Goal: Task Accomplishment & Management: Manage account settings

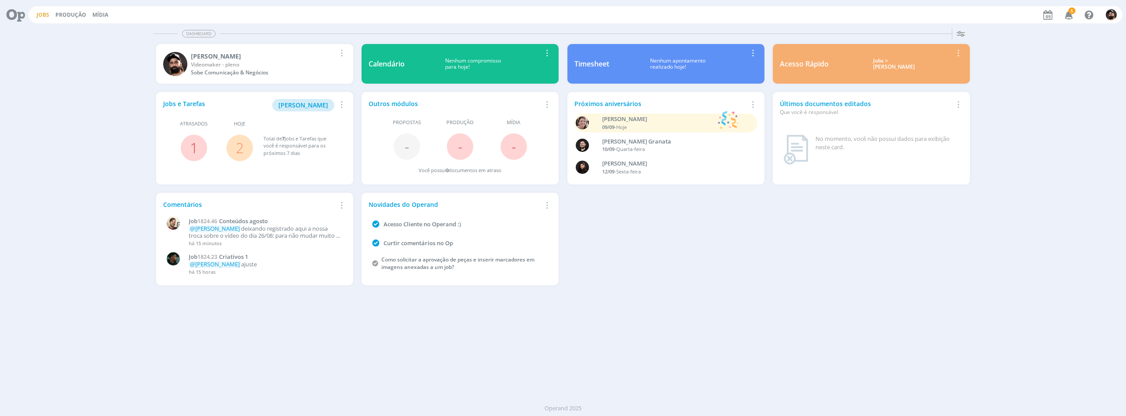
click at [44, 17] on link "Jobs" at bounding box center [42, 14] width 13 height 7
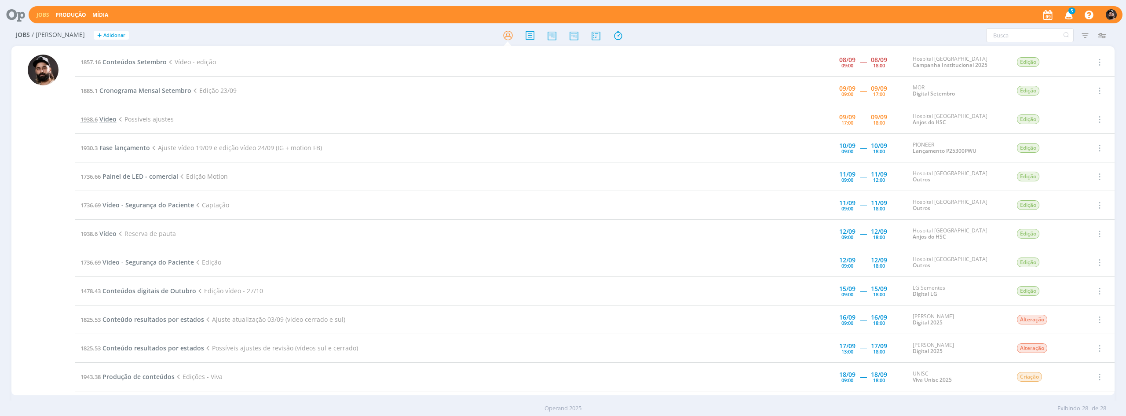
click at [112, 117] on span "Vídeo" at bounding box center [107, 119] width 17 height 8
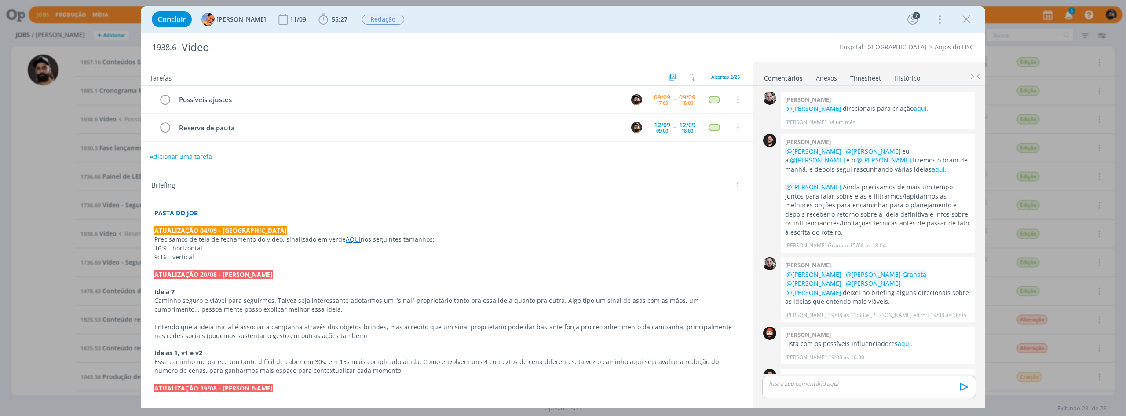
scroll to position [408, 0]
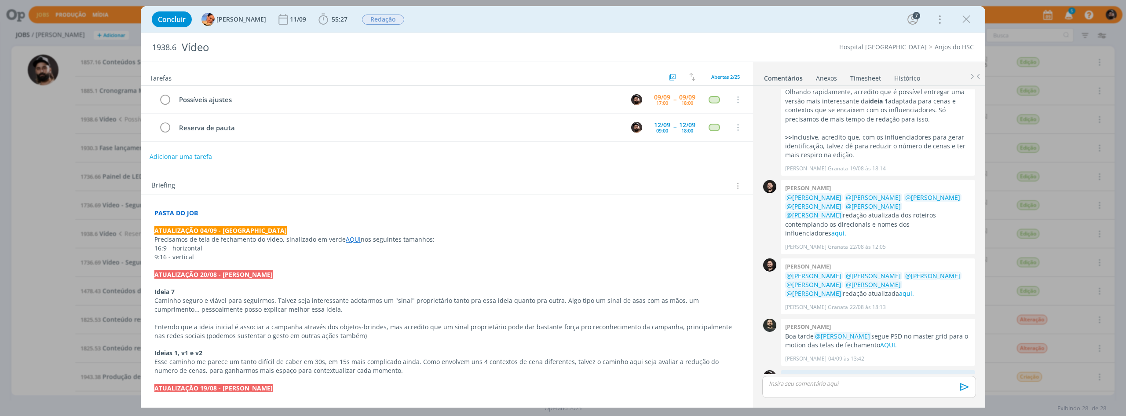
drag, startPoint x: 967, startPoint y: 21, endPoint x: 979, endPoint y: 22, distance: 11.9
click at [968, 21] on icon "dialog" at bounding box center [966, 19] width 13 height 13
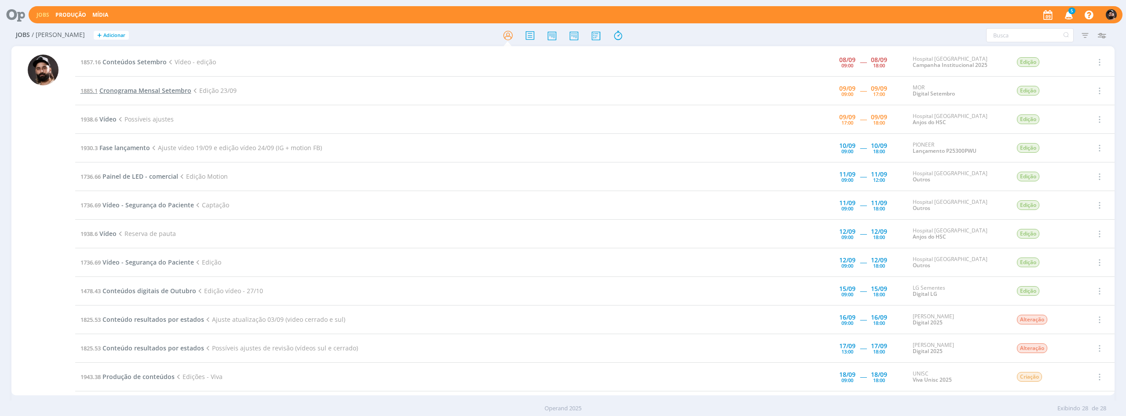
click at [161, 90] on span "Cronograma Mensal Setembro" at bounding box center [145, 90] width 92 height 8
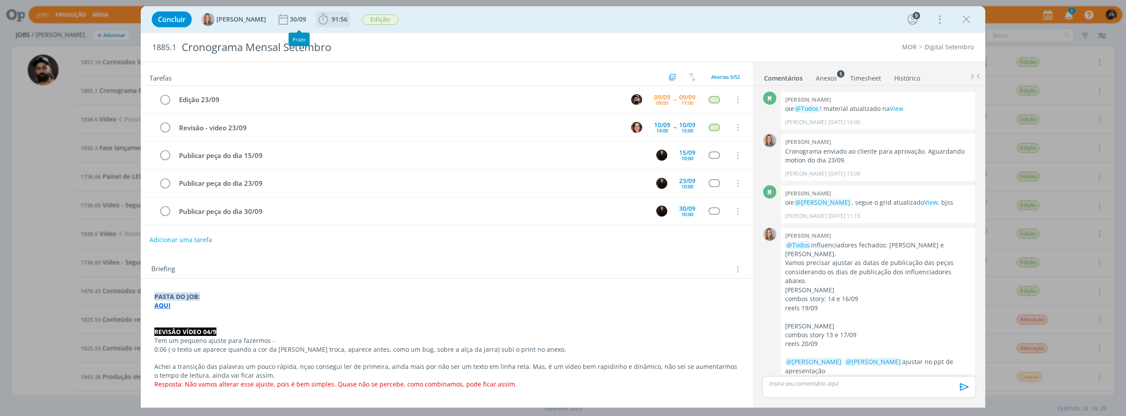
scroll to position [1137, 0]
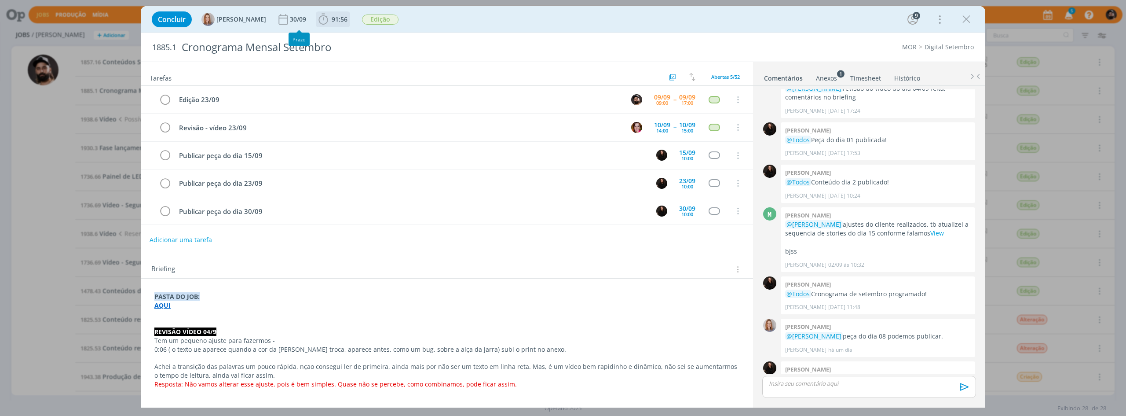
click at [332, 18] on span "91:56" at bounding box center [340, 19] width 16 height 8
click at [339, 37] on icon "dialog" at bounding box center [335, 38] width 15 height 11
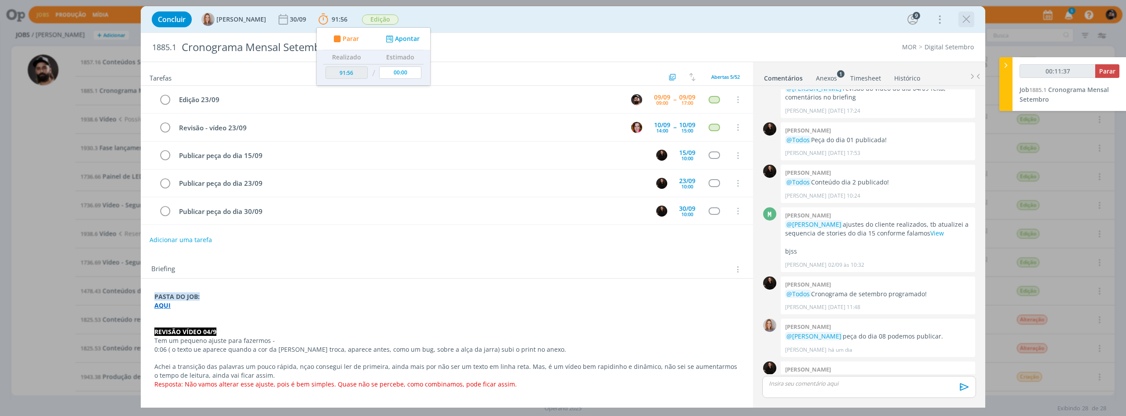
click at [967, 17] on icon "dialog" at bounding box center [966, 19] width 13 height 13
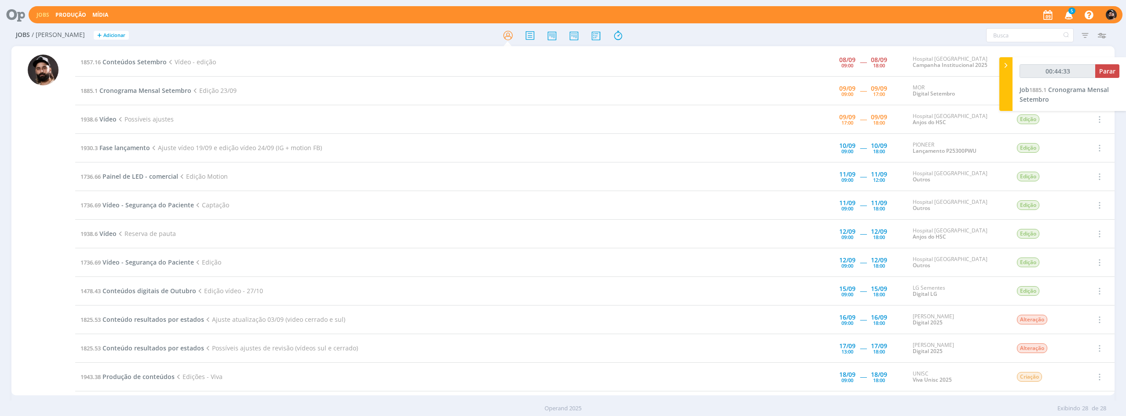
type input "00:44:34"
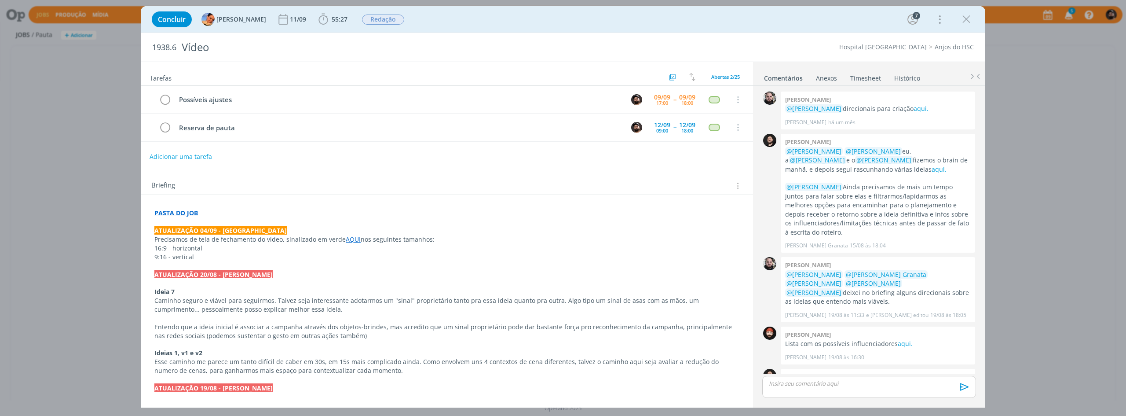
scroll to position [408, 0]
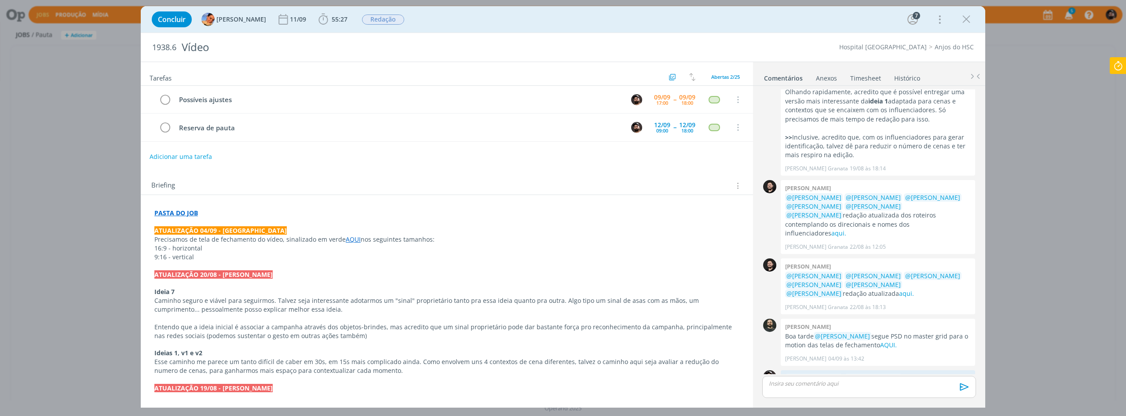
click at [194, 214] on strong "PASTA DO JOB" at bounding box center [176, 212] width 44 height 8
click at [204, 227] on link "https://sobeae.sharepoint.com/:f:/s/SOBEAE/EpLJVmymArpBoKnPab2ikS8B34O5J9-3hQiS…" at bounding box center [212, 229] width 66 height 11
click at [964, 397] on icon "dialog" at bounding box center [965, 401] width 10 height 8
click at [948, 368] on link "Editar" at bounding box center [934, 375] width 69 height 14
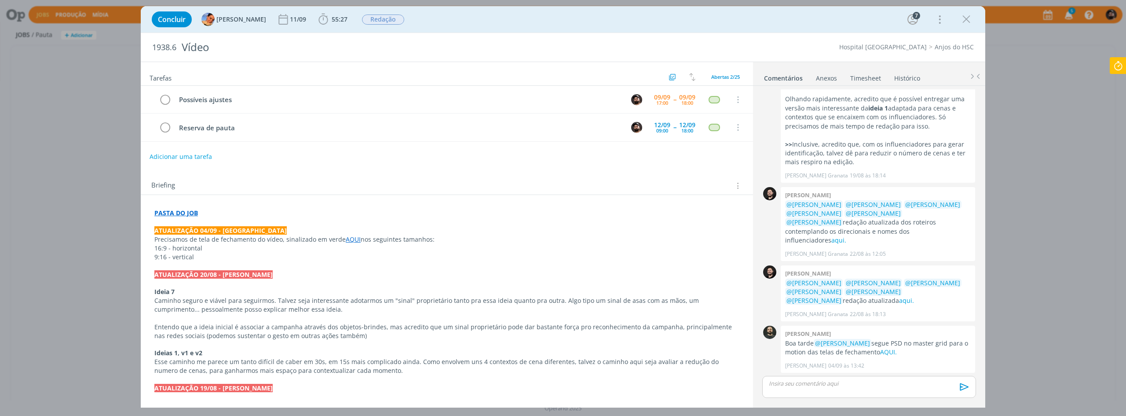
drag, startPoint x: 843, startPoint y: 361, endPoint x: 892, endPoint y: 365, distance: 49.8
click at [892, 379] on div "﻿ @ Luíza Santana ﻿ ﻿ @ Beatriz Luchese ﻿ ﻿ @ Giovani Souza ﻿ vídeo na versão h…" at bounding box center [877, 390] width 193 height 22
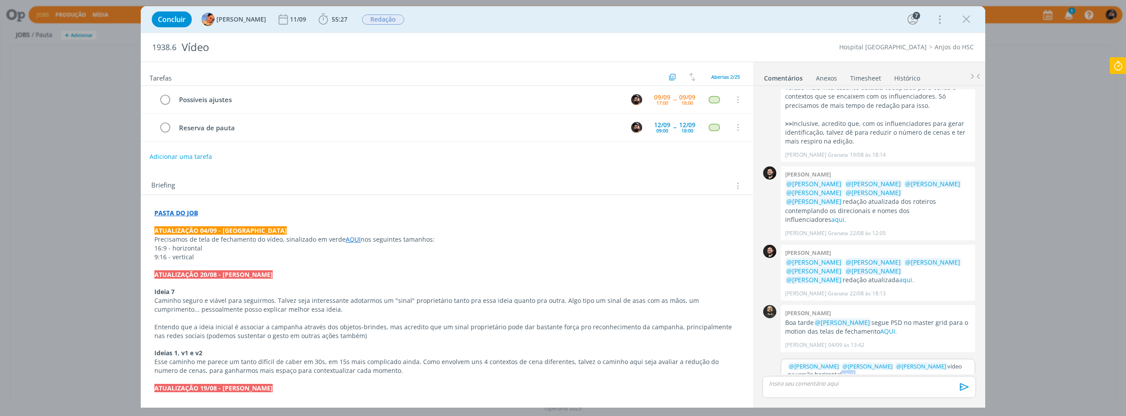
scroll to position [423, 0]
click at [828, 398] on icon "dialog" at bounding box center [827, 401] width 7 height 7
paste input "https://sobeae.sharepoint.com/sites/SOBEAE/_layouts/15/stream.aspx?id=%2Fsites%…"
type input "https://sobeae.sharepoint.com/sites/SOBEAE/_layouts/15/stream.aspx?id=%2Fsites%…"
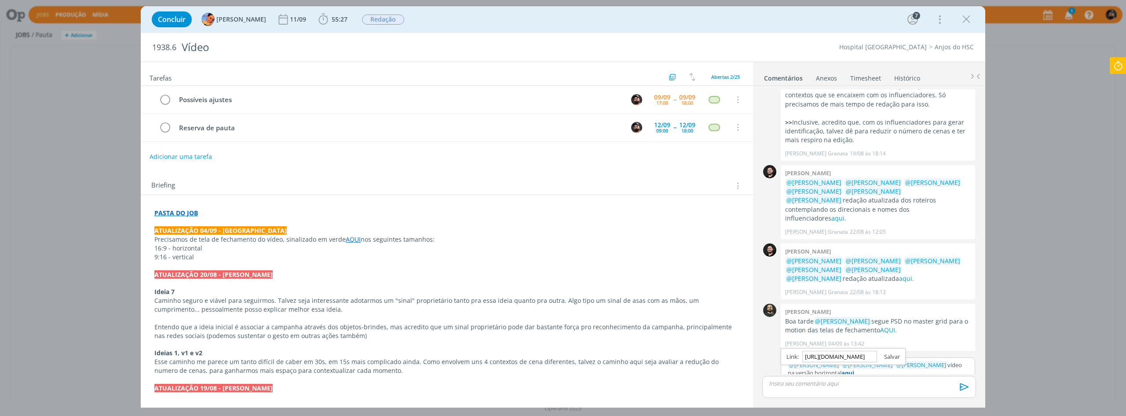
click at [888, 352] on link "dialog" at bounding box center [888, 356] width 23 height 8
drag, startPoint x: 900, startPoint y: 347, endPoint x: 946, endPoint y: 355, distance: 46.8
click at [900, 358] on div "﻿ @ Luíza Santana ﻿ ﻿ @ Beatriz Luchese ﻿ ﻿ @ Giovani Souza ﻿ vídeo na versão h…" at bounding box center [877, 375] width 193 height 35
click at [964, 397] on button "Salvar" at bounding box center [961, 402] width 20 height 11
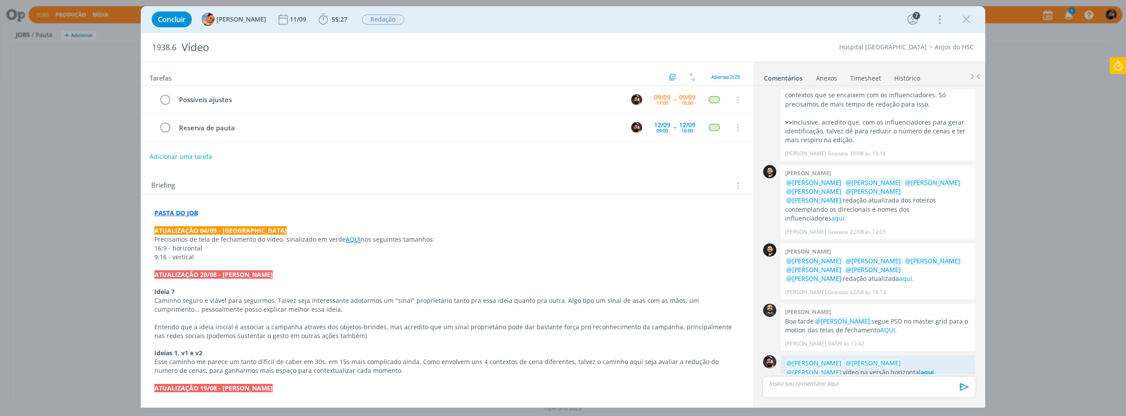
scroll to position [408, 0]
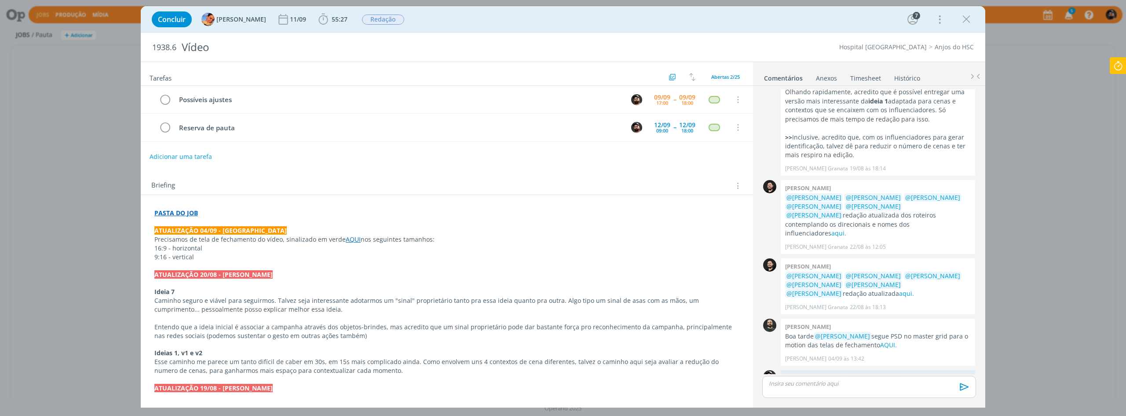
drag, startPoint x: 975, startPoint y: 14, endPoint x: 966, endPoint y: 10, distance: 10.0
click at [972, 12] on div "Concluir Luíza Santana 11/09 55:27 Iniciar Apontar Data * 09/09/2025 Horas * 00…" at bounding box center [562, 19] width 831 height 21
click at [966, 10] on div "Concluir Luíza Santana 11/09 55:27 Iniciar Apontar Data * 09/09/2025 Horas * 00…" at bounding box center [562, 19] width 831 height 21
click at [964, 14] on icon "dialog" at bounding box center [966, 19] width 13 height 13
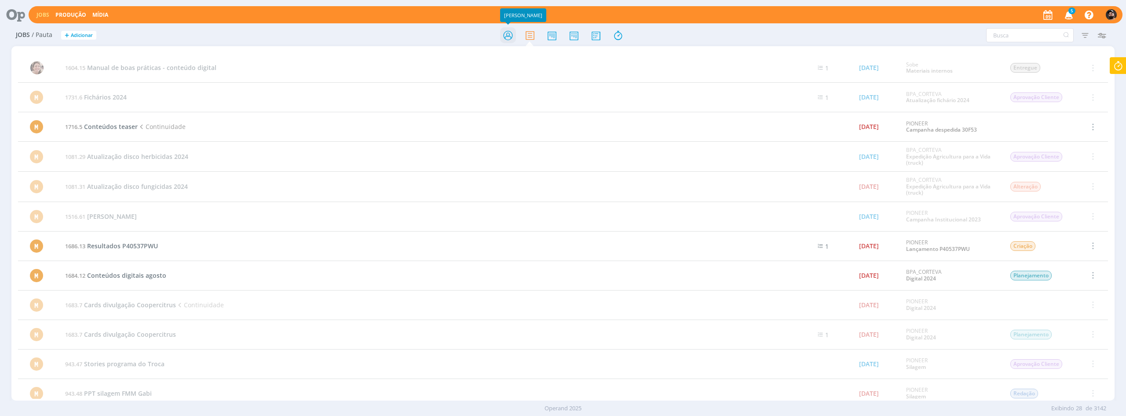
click at [510, 43] on icon at bounding box center [508, 35] width 16 height 17
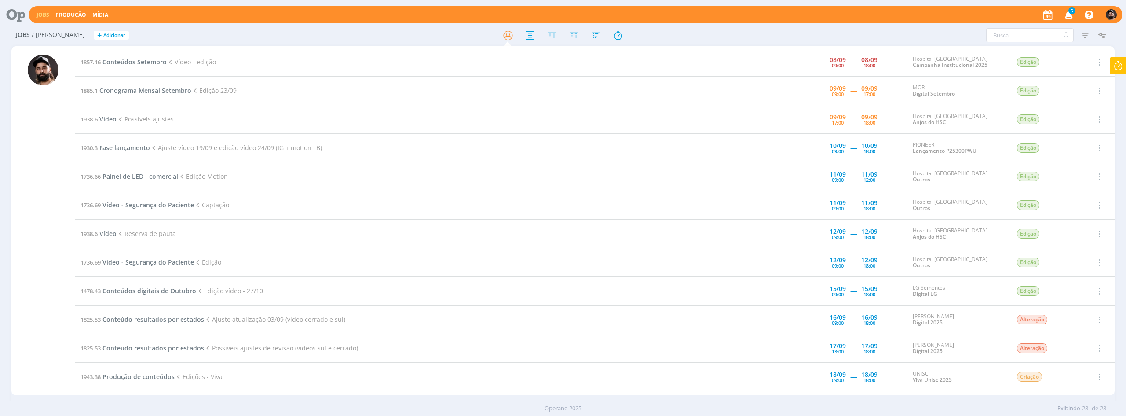
click at [1113, 58] on icon at bounding box center [1118, 65] width 16 height 17
click at [1104, 89] on span "Cronograma Mensal Setembro" at bounding box center [1063, 94] width 89 height 18
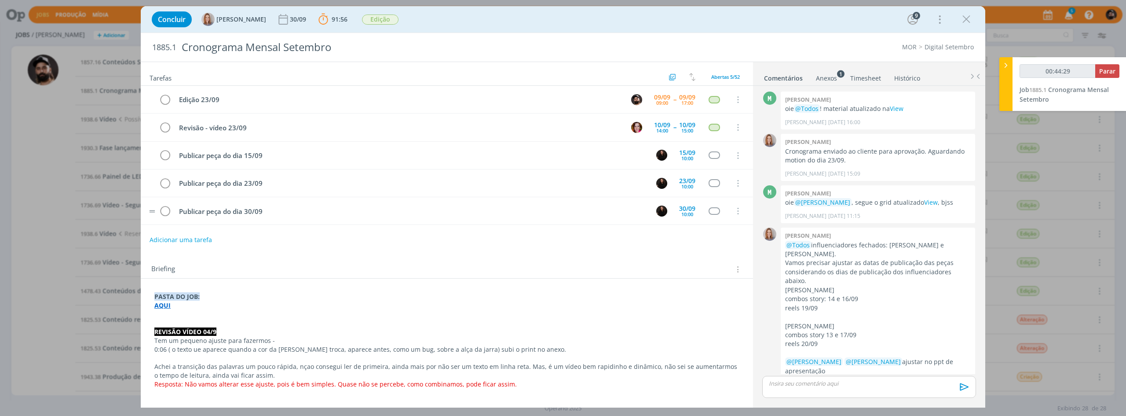
scroll to position [1137, 0]
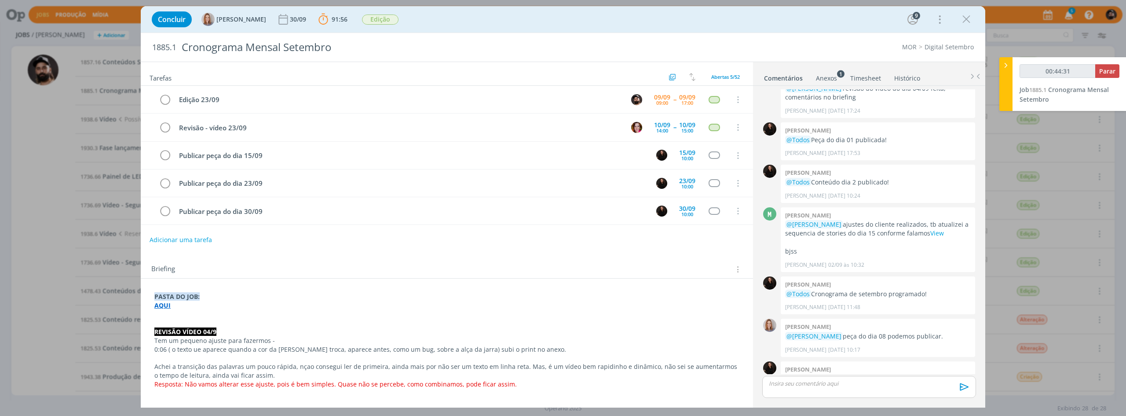
click at [165, 306] on strong "AQUI" at bounding box center [162, 305] width 16 height 8
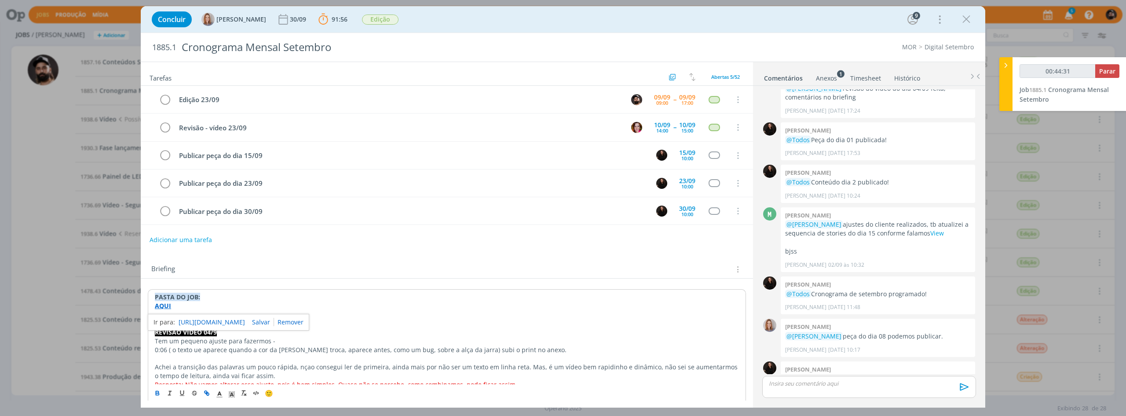
click at [176, 317] on div "https://sobeae.sharepoint.com/:f:/s/SOBEAE/EiQ_QyoUlgxDu6McQHUH8AQB7mfKBraOWSTc…" at bounding box center [228, 322] width 161 height 17
click at [190, 322] on link "https://sobeae.sharepoint.com/:f:/s/SOBEAE/EiQ_QyoUlgxDu6McQHUH8AQB7mfKBraOWSTc…" at bounding box center [212, 321] width 66 height 11
click at [972, 20] on icon "dialog" at bounding box center [966, 19] width 13 height 13
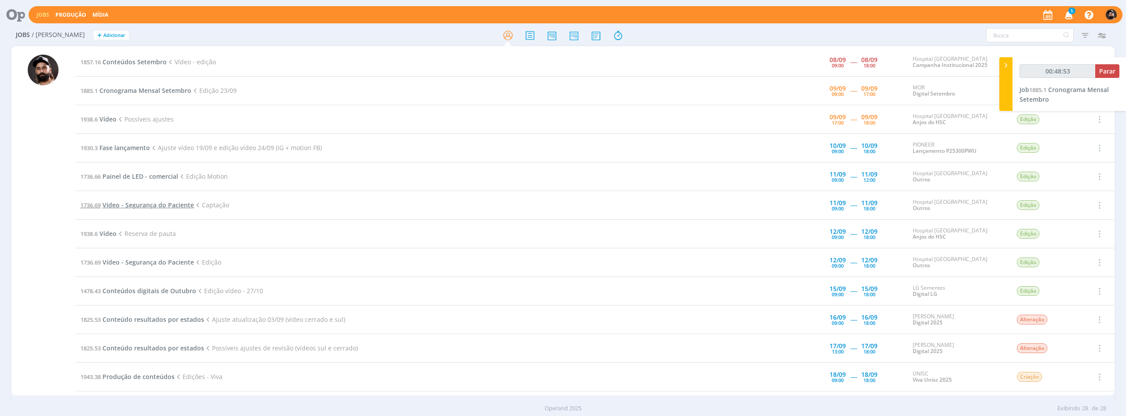
click at [132, 205] on span "Vídeo - Segurança do Paciente" at bounding box center [147, 205] width 91 height 8
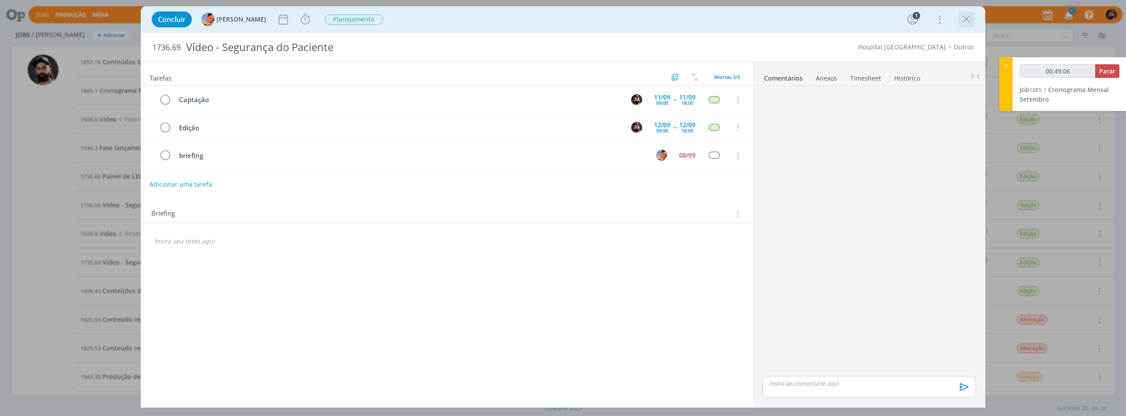
click at [960, 17] on icon "dialog" at bounding box center [966, 19] width 13 height 13
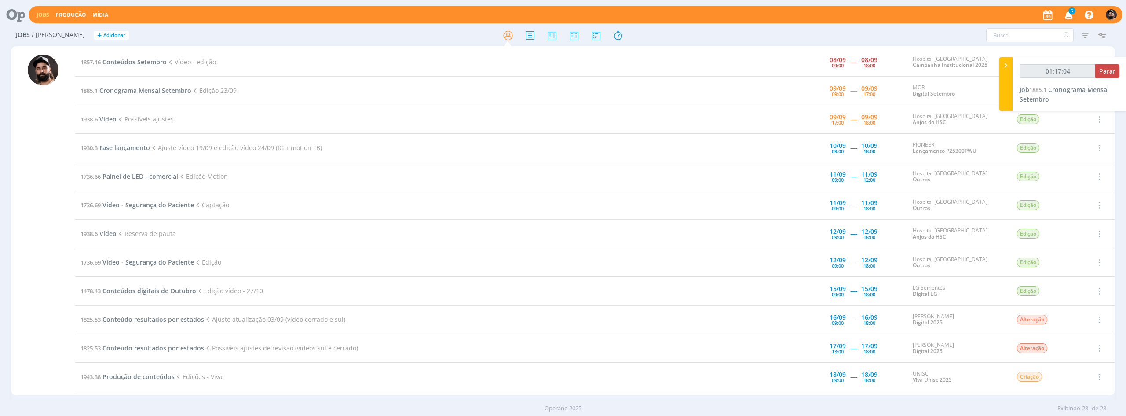
type input "01:18:04"
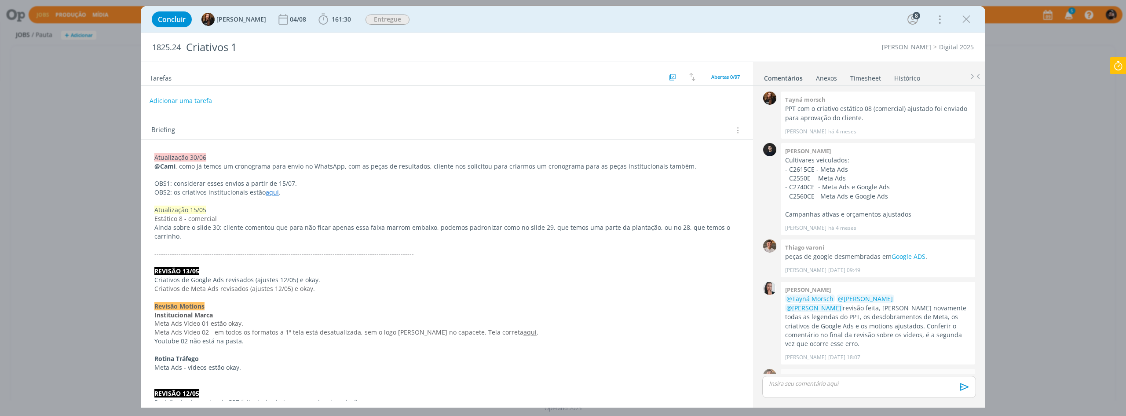
scroll to position [1019, 0]
